Goal: Transaction & Acquisition: Purchase product/service

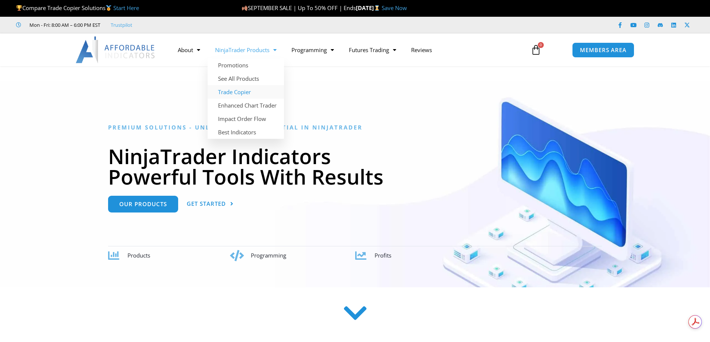
click at [251, 93] on link "Trade Copier" at bounding box center [246, 91] width 76 height 13
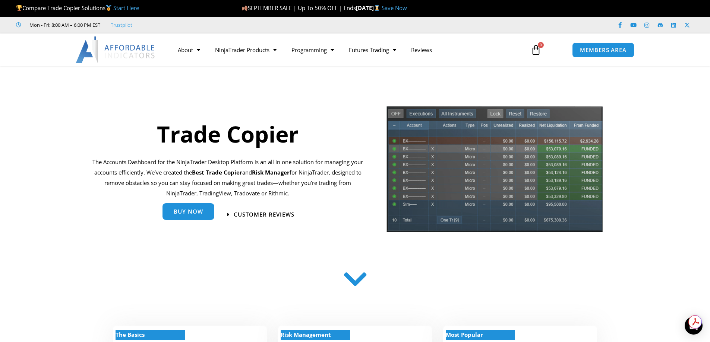
click at [196, 215] on span "Buy Now" at bounding box center [188, 212] width 29 height 6
